Goal: Task Accomplishment & Management: Use online tool/utility

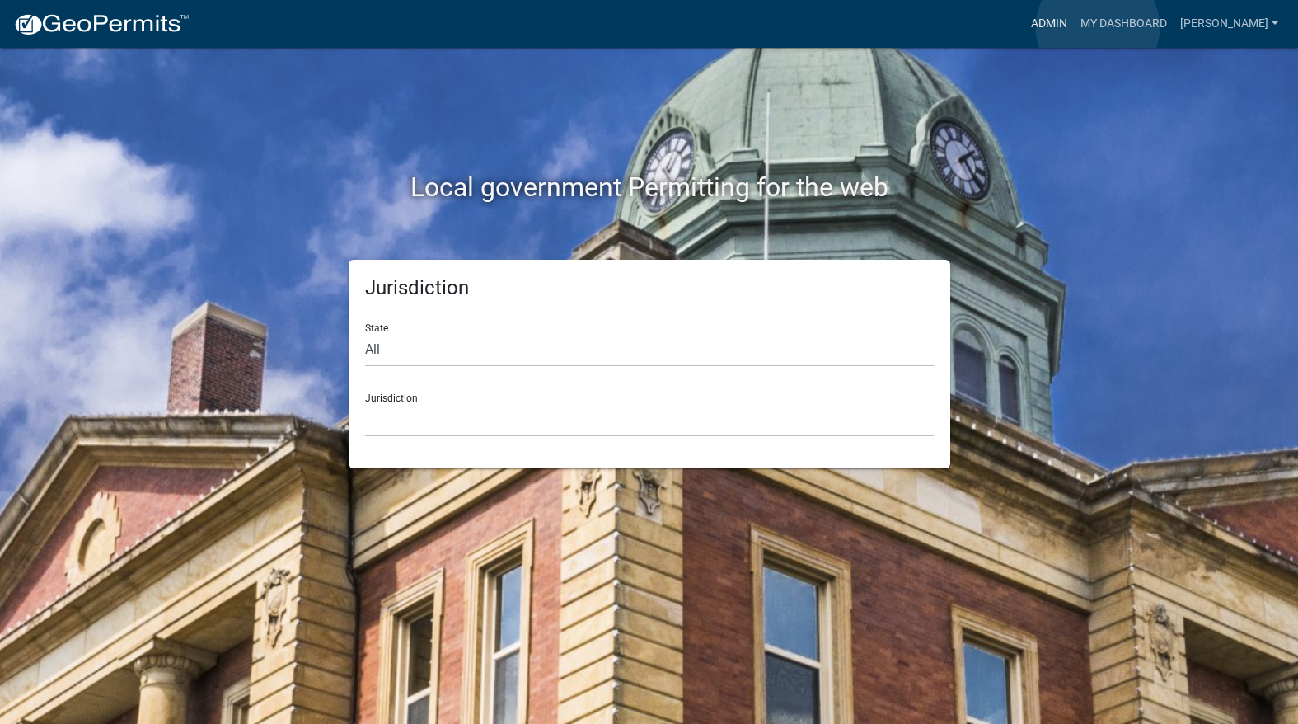
click at [1074, 26] on link "Admin" at bounding box center [1049, 23] width 49 height 31
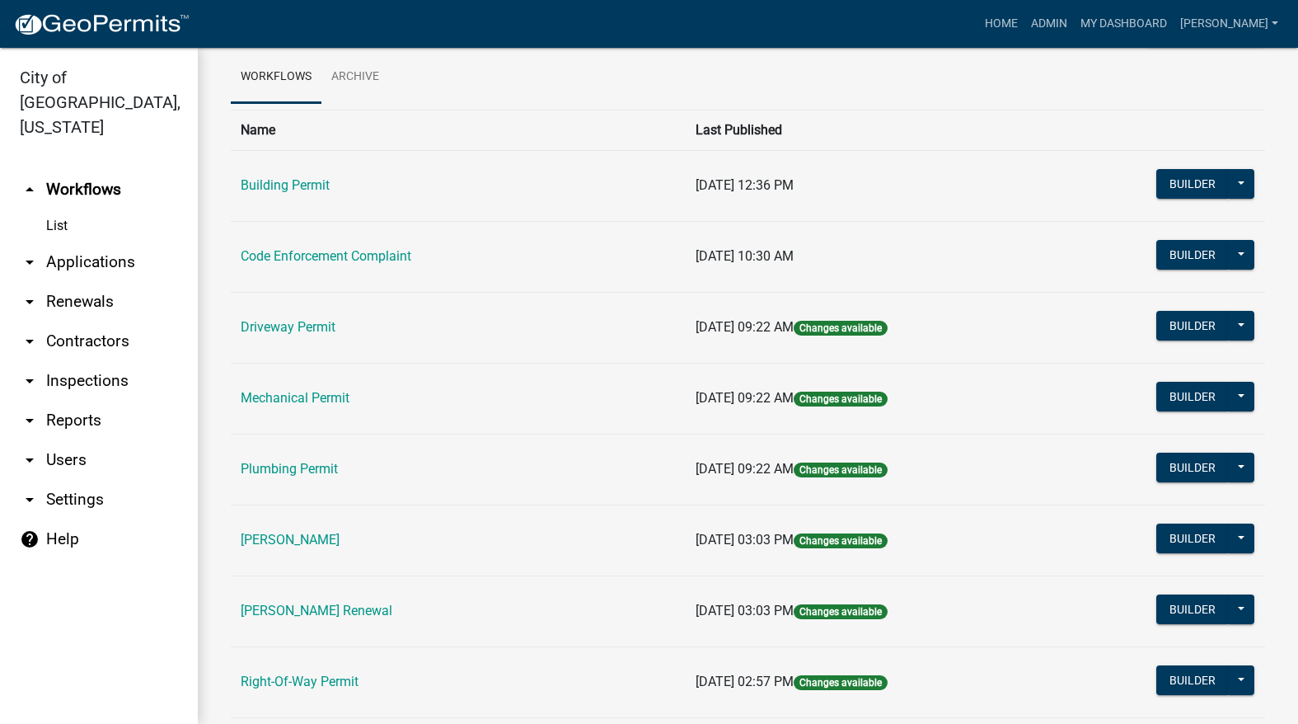
scroll to position [247, 0]
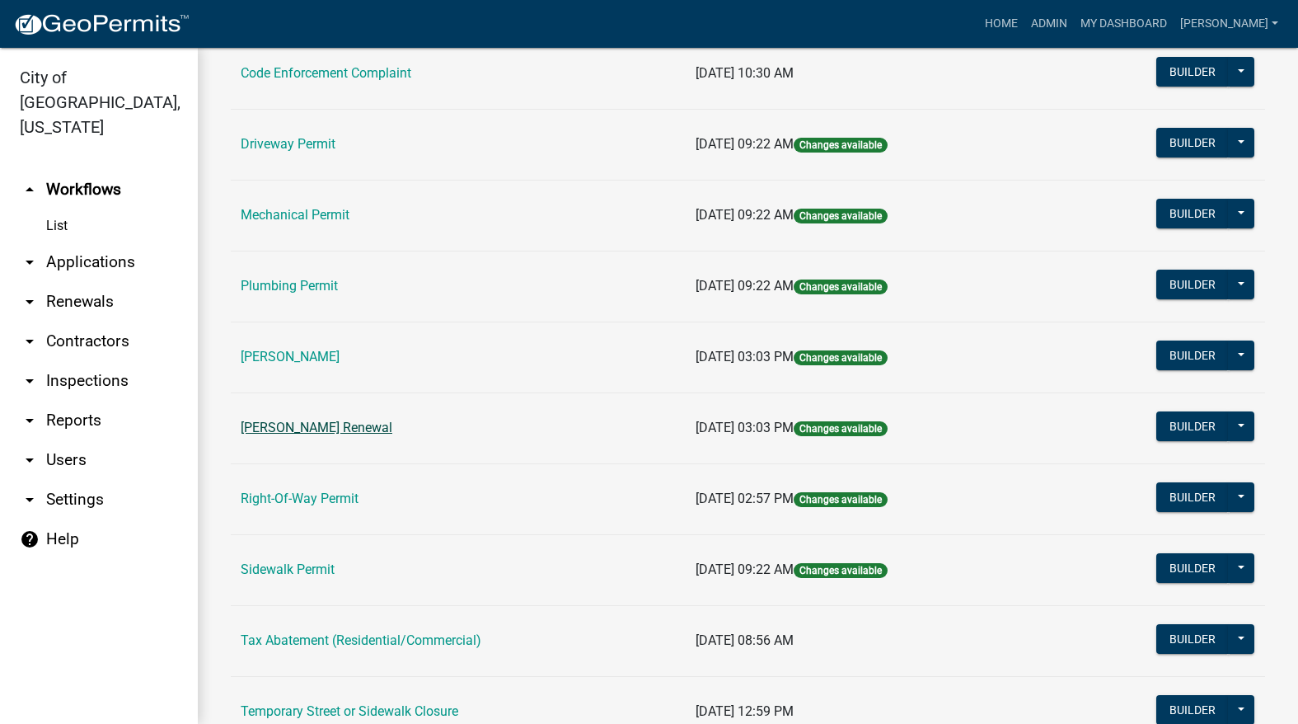
click at [351, 425] on link "[PERSON_NAME] Renewal" at bounding box center [317, 428] width 152 height 16
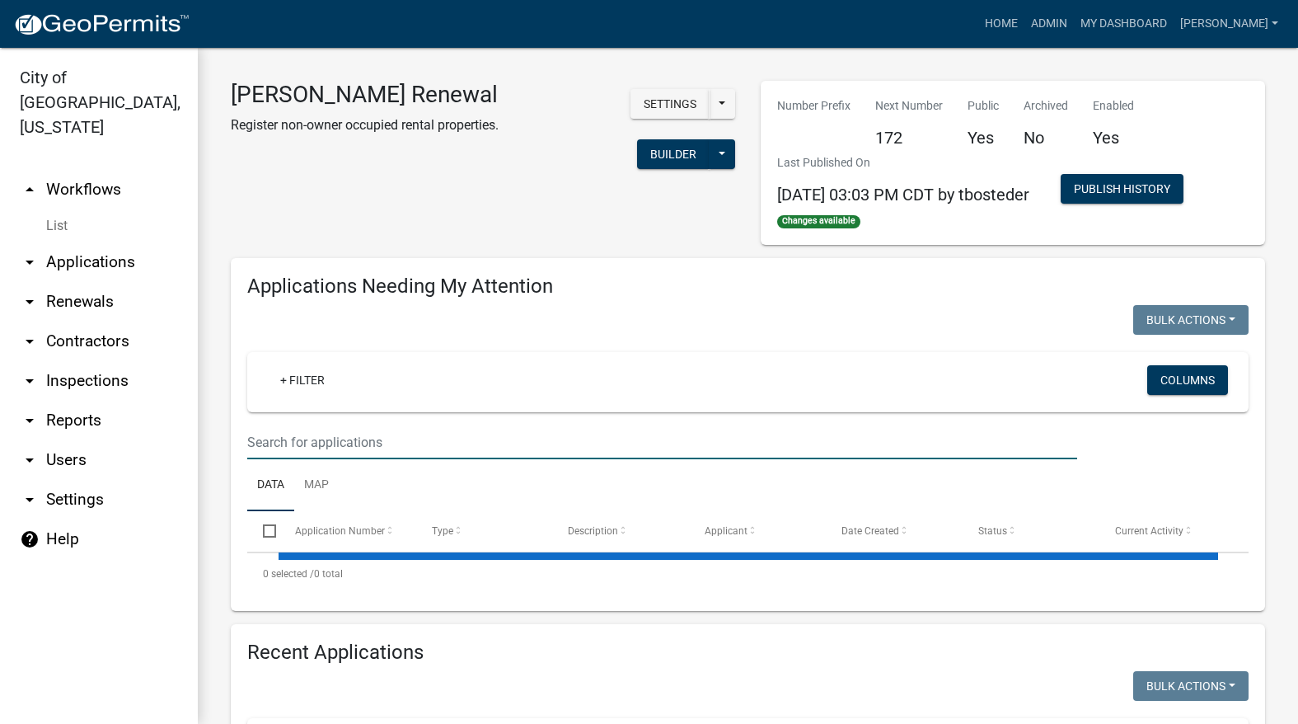
click at [388, 439] on input "text" at bounding box center [662, 442] width 830 height 34
select select "3: 100"
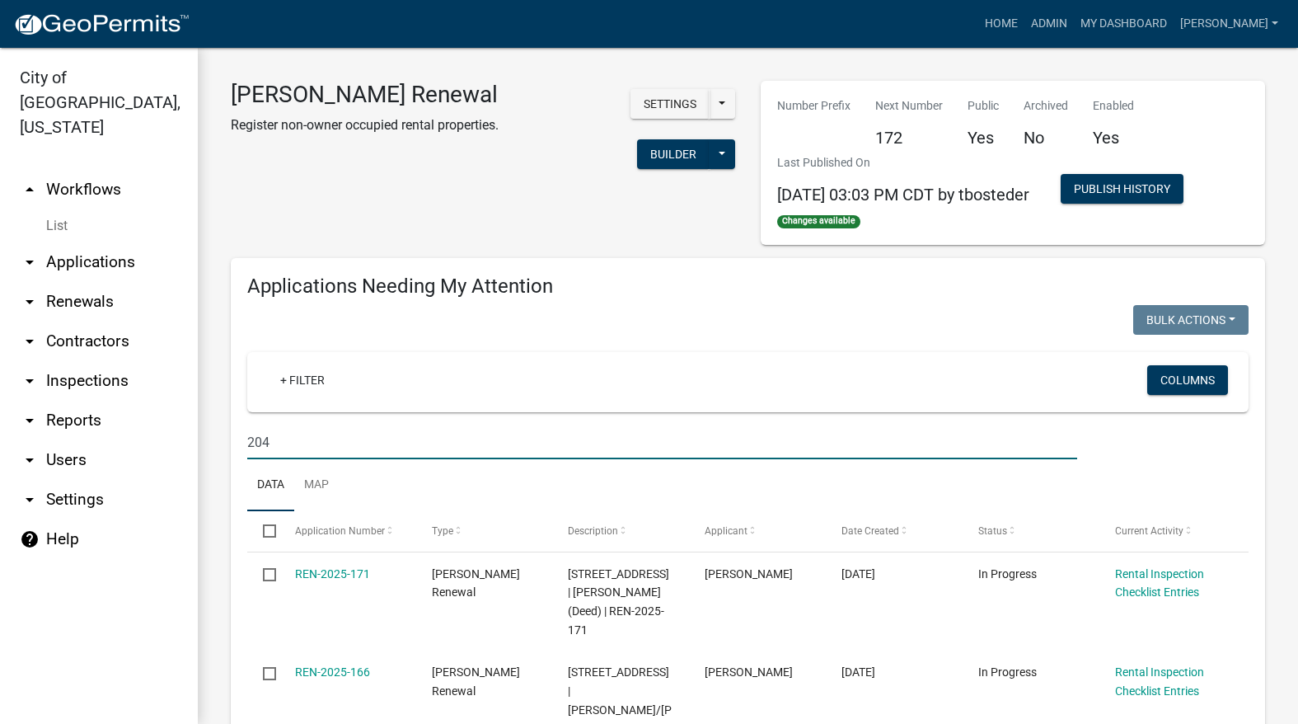
type input "204"
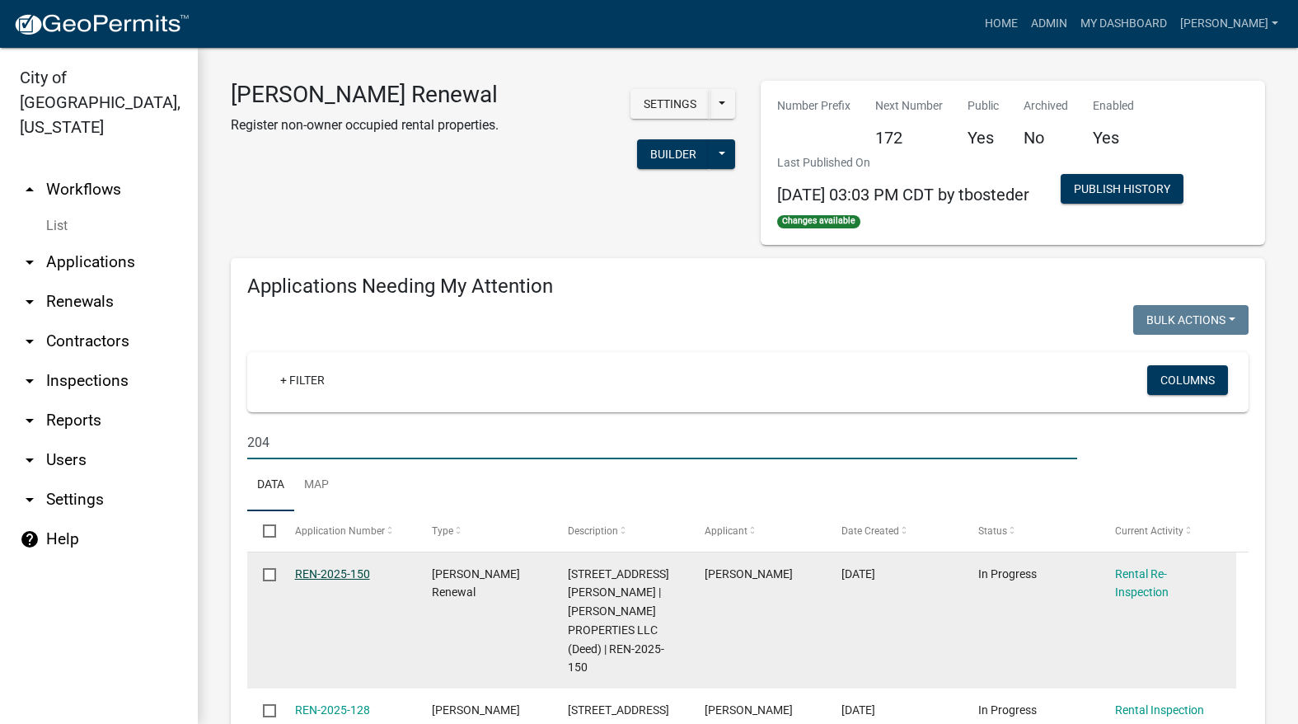
click at [349, 569] on link "REN-2025-150" at bounding box center [332, 573] width 75 height 13
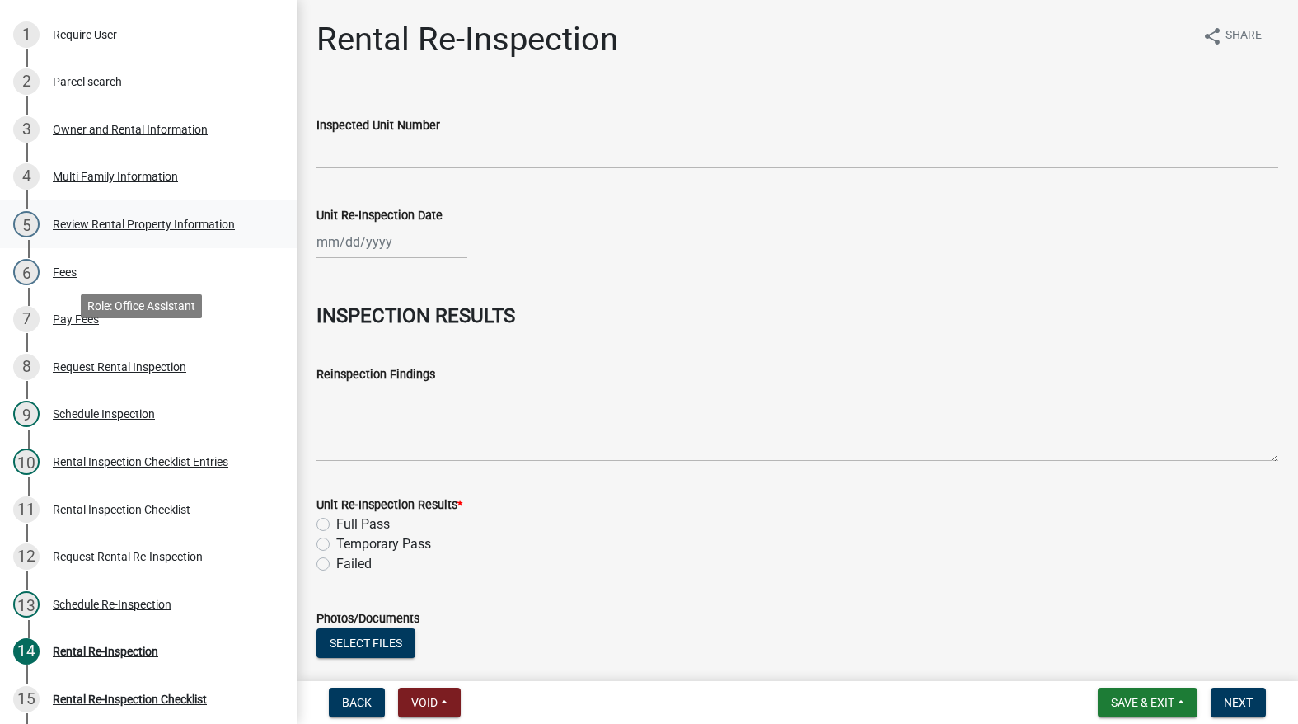
scroll to position [330, 0]
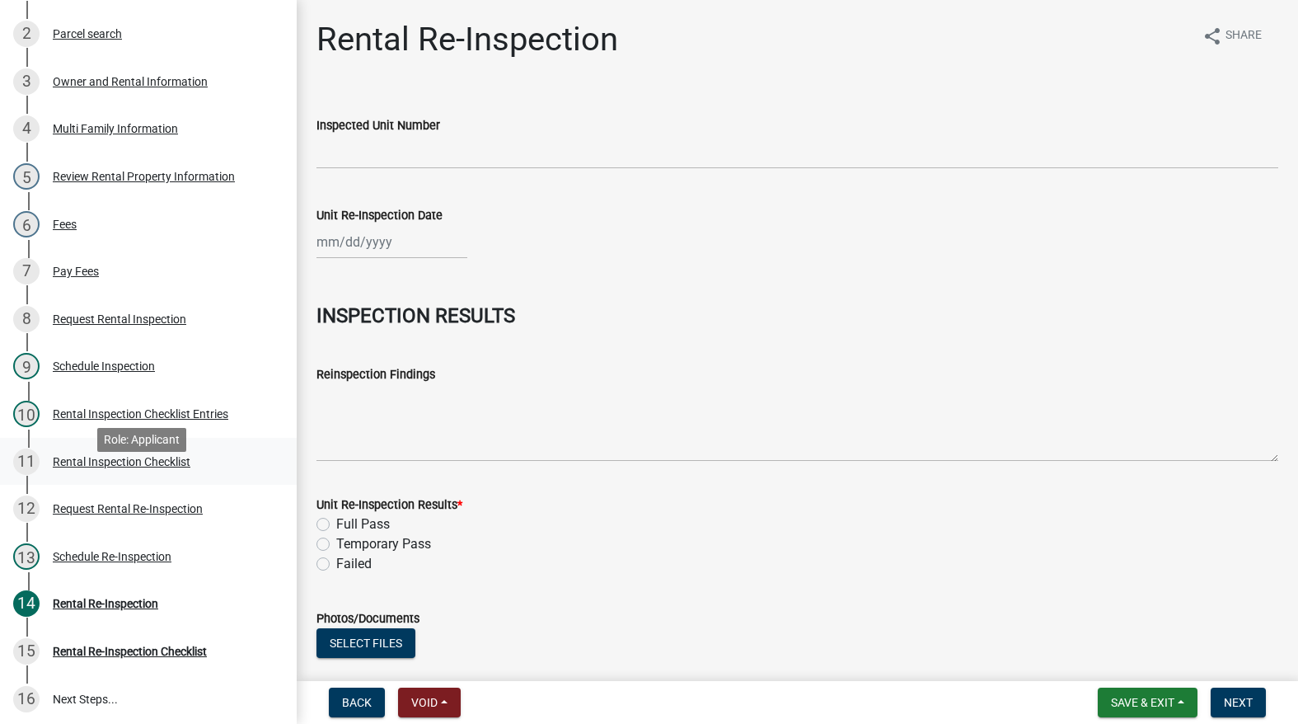
click at [137, 467] on div "Rental Inspection Checklist" at bounding box center [122, 462] width 138 height 12
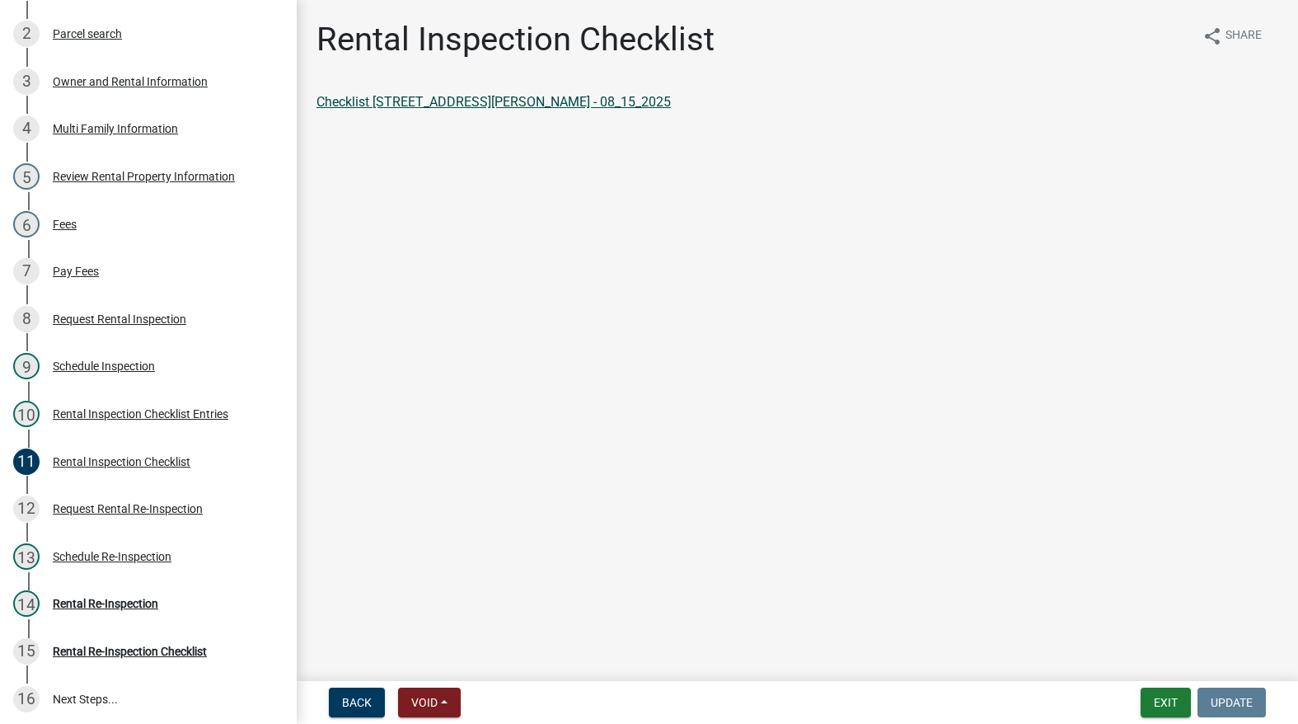
click at [461, 105] on link "Checklist [STREET_ADDRESS][PERSON_NAME] - 08_15_2025" at bounding box center [494, 102] width 354 height 16
